Goal: Information Seeking & Learning: Find specific page/section

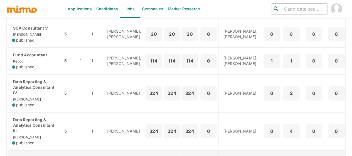
scroll to position [111, 0]
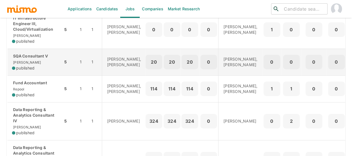
click at [37, 67] on div "published" at bounding box center [35, 68] width 46 height 6
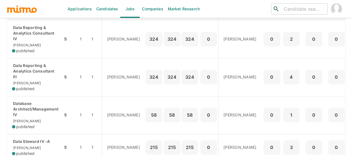
scroll to position [223, 0]
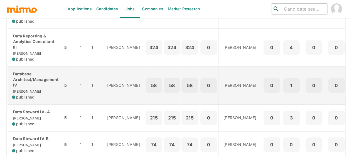
click at [46, 88] on p "Database Architect/Management IV" at bounding box center [35, 79] width 46 height 17
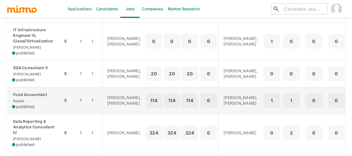
scroll to position [111, 0]
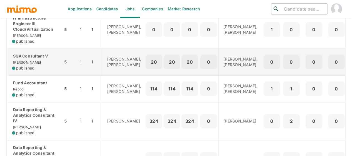
click at [37, 65] on div "SQA Consultant V Kaiser published" at bounding box center [35, 62] width 46 height 18
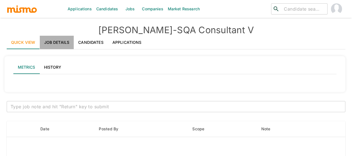
click at [61, 39] on link "Job Details" at bounding box center [57, 42] width 34 height 13
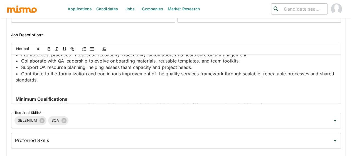
scroll to position [306, 0]
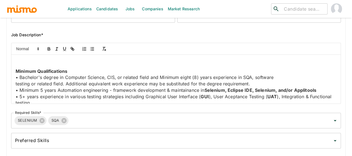
drag, startPoint x: 118, startPoint y: 71, endPoint x: 68, endPoint y: 70, distance: 49.8
copy p "automation frameworks"
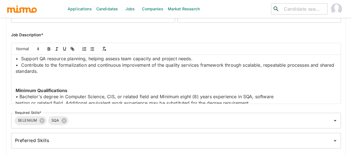
scroll to position [278, 0]
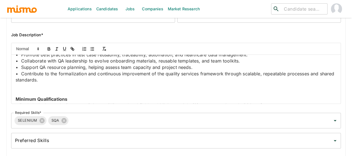
drag, startPoint x: 64, startPoint y: 85, endPoint x: 23, endPoint y: 83, distance: 40.6
drag, startPoint x: 29, startPoint y: 86, endPoint x: 156, endPoint y: 84, distance: 127.2
drag, startPoint x: 109, startPoint y: 77, endPoint x: 164, endPoint y: 79, distance: 55.1
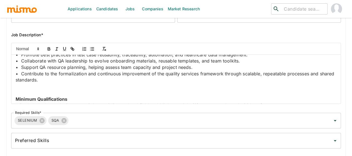
copy p "web and mobile platforms"
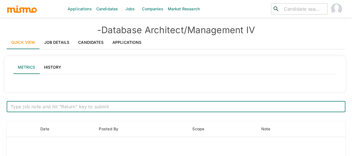
click at [51, 39] on link "Job Details" at bounding box center [57, 42] width 34 height 13
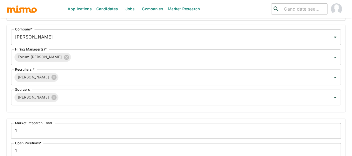
scroll to position [250, 0]
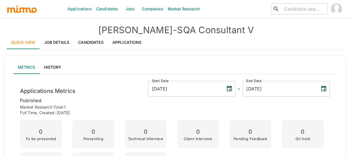
click at [54, 42] on link "Job Details" at bounding box center [57, 42] width 34 height 13
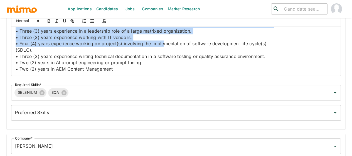
scroll to position [552, 0]
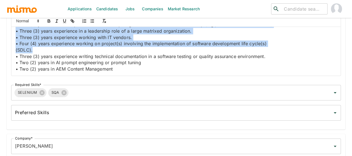
drag, startPoint x: 14, startPoint y: 35, endPoint x: 117, endPoint y: 43, distance: 102.7
click at [117, 43] on div "Job Summary This senior-level role leads quality assurance efforts across consu…" at bounding box center [175, 51] width 329 height 49
copy div "Minimum Qualifications • Bachelor's degree in Computer Science, CIS, or related…"
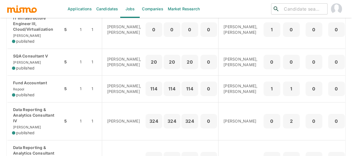
click at [288, 9] on input "search" at bounding box center [303, 9] width 43 height 8
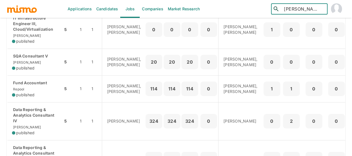
type input "nicole"
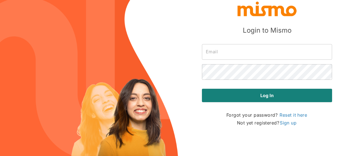
click at [228, 52] on input "text" at bounding box center [267, 52] width 130 height 16
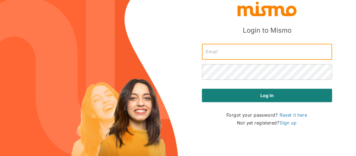
type input "[PERSON_NAME][EMAIL_ADDRESS][DOMAIN_NAME]"
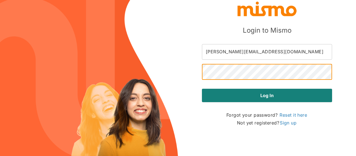
click at [202, 88] on button "Log in" at bounding box center [267, 94] width 130 height 13
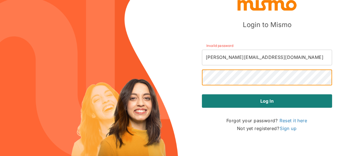
click at [202, 94] on button "Log in" at bounding box center [267, 100] width 130 height 13
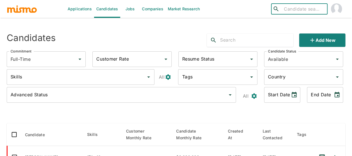
click at [302, 10] on input "search" at bounding box center [303, 9] width 43 height 8
type input "m"
type input "n"
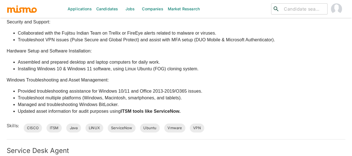
scroll to position [640, 0]
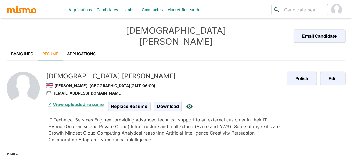
scroll to position [13, 0]
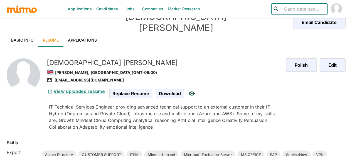
click at [284, 9] on input "search" at bounding box center [303, 9] width 43 height 8
type input "fallas"
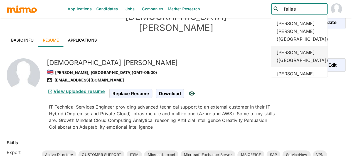
click at [298, 59] on div "[PERSON_NAME] ([GEOGRAPHIC_DATA])" at bounding box center [299, 56] width 56 height 21
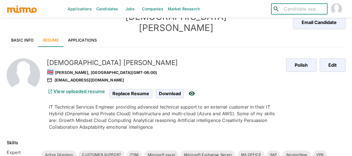
click at [288, 9] on input "search" at bounding box center [303, 9] width 43 height 8
type input "beltran"
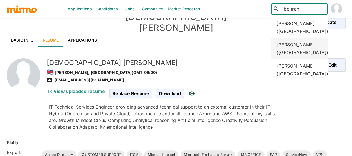
click at [292, 51] on div "Andres Beltran (Costa Rica)" at bounding box center [299, 48] width 56 height 21
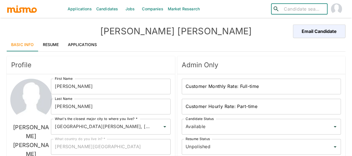
click at [301, 8] on input "search" at bounding box center [303, 9] width 43 height 8
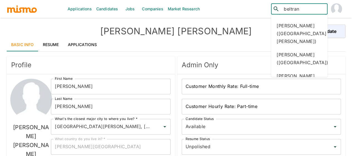
scroll to position [119, 0]
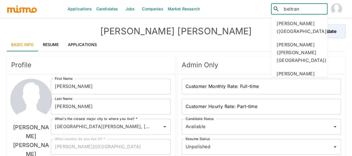
drag, startPoint x: 286, startPoint y: 8, endPoint x: 275, endPoint y: 6, distance: 10.9
click at [275, 6] on div "​ beltran ​" at bounding box center [299, 8] width 56 height 11
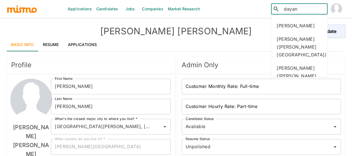
scroll to position [83, 0]
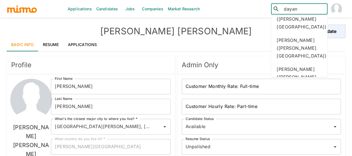
drag, startPoint x: 303, startPoint y: 9, endPoint x: 272, endPoint y: 10, distance: 30.3
click at [272, 10] on div "​ [PERSON_NAME] ​" at bounding box center [299, 8] width 56 height 11
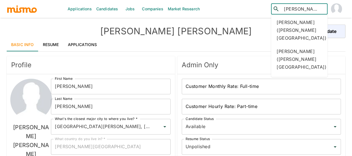
scroll to position [779, 0]
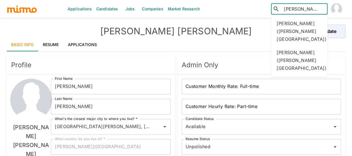
drag, startPoint x: 299, startPoint y: 10, endPoint x: 274, endPoint y: 8, distance: 24.6
click at [274, 8] on div "​ [PERSON_NAME] ​" at bounding box center [299, 8] width 56 height 11
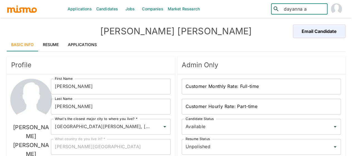
drag, startPoint x: 307, startPoint y: 10, endPoint x: 272, endPoint y: 4, distance: 35.3
click at [272, 4] on div "​ [PERSON_NAME] a ​" at bounding box center [299, 8] width 56 height 11
drag, startPoint x: 301, startPoint y: 8, endPoint x: 279, endPoint y: 6, distance: 22.7
click at [279, 6] on div "​ albert ​" at bounding box center [299, 8] width 56 height 11
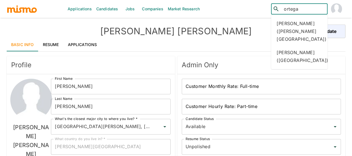
type input "ortega"
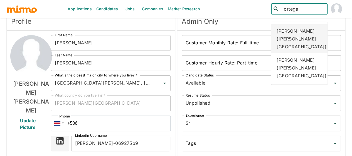
scroll to position [56, 0]
